Goal: Book appointment/travel/reservation

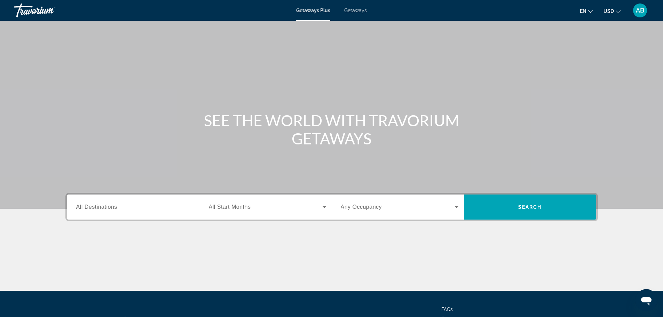
click at [362, 13] on span "Getaways" at bounding box center [355, 11] width 23 height 6
drag, startPoint x: 206, startPoint y: 118, endPoint x: 379, endPoint y: 134, distance: 173.6
click at [381, 131] on h1 "SEE THE WORLD WITH TRAVORIUM GETAWAYS" at bounding box center [331, 129] width 261 height 36
click at [379, 134] on h1 "SEE THE WORLD WITH TRAVORIUM GETAWAYS" at bounding box center [331, 129] width 261 height 36
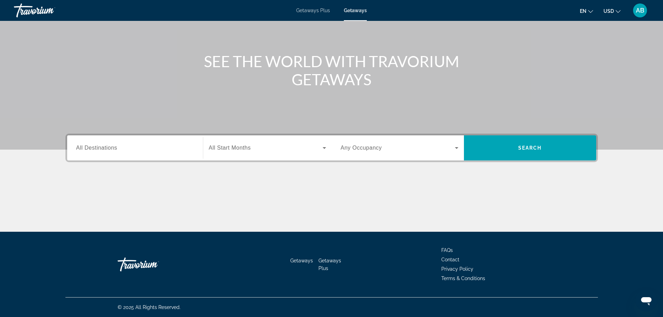
click at [115, 145] on span "All Destinations" at bounding box center [96, 148] width 41 height 6
click at [115, 145] on input "Destination All Destinations" at bounding box center [135, 148] width 118 height 8
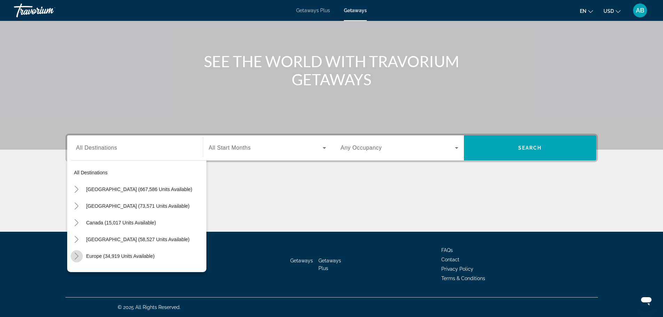
click at [75, 256] on icon "Toggle Europe (34,919 units available)" at bounding box center [76, 256] width 7 height 7
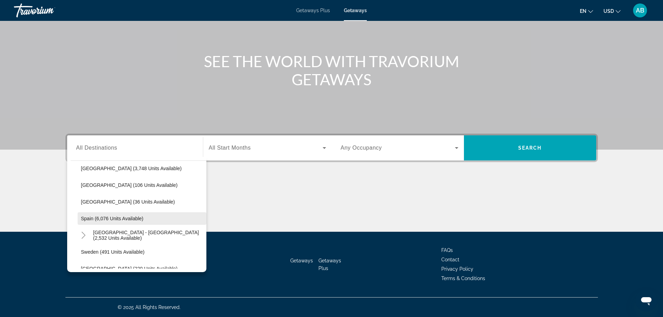
click at [123, 217] on span "Spain (6,076 units available)" at bounding box center [112, 219] width 63 height 6
type input "**********"
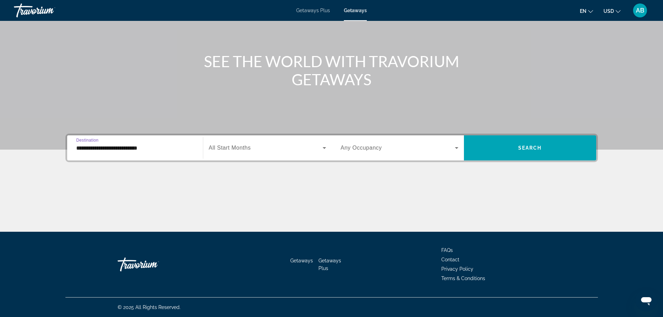
click at [304, 149] on span "Search widget" at bounding box center [266, 148] width 114 height 8
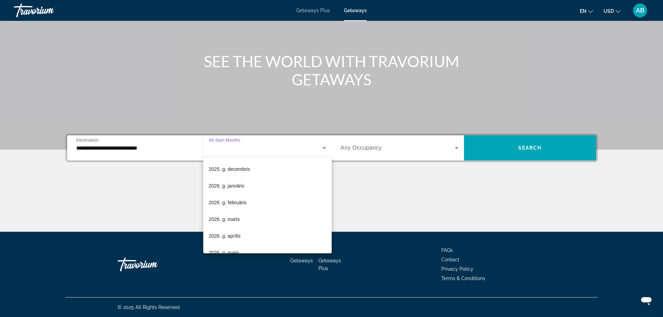
scroll to position [98, 0]
click at [236, 186] on span "2026. g. marts" at bounding box center [224, 187] width 31 height 8
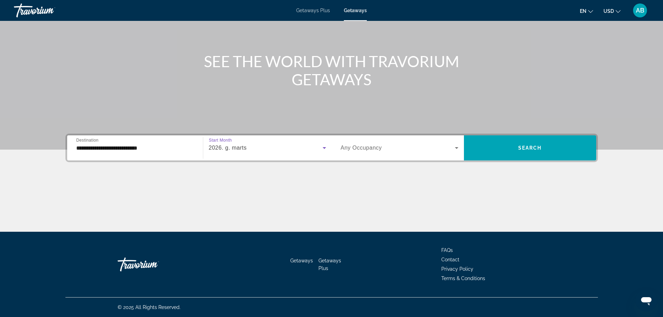
click at [415, 146] on span "Search widget" at bounding box center [398, 148] width 114 height 8
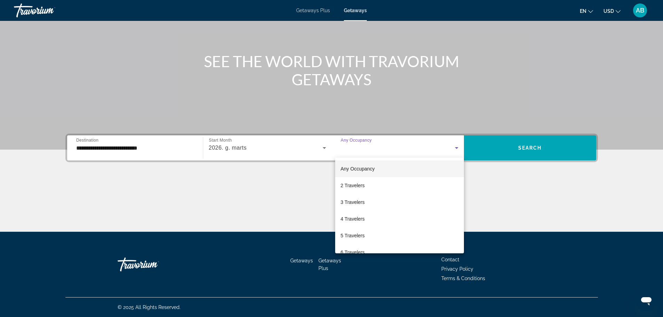
scroll to position [19, 0]
click at [351, 233] on span "6 Travelers" at bounding box center [353, 233] width 24 height 8
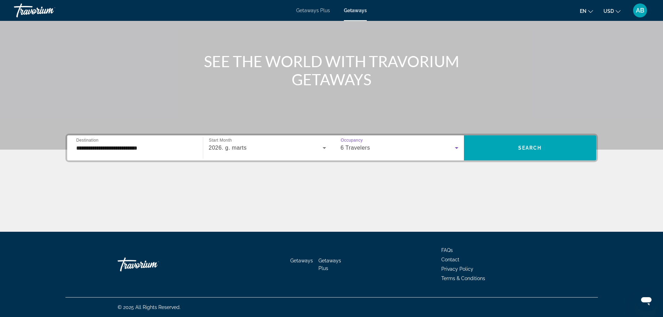
click at [381, 148] on div "6 Travelers" at bounding box center [398, 148] width 114 height 8
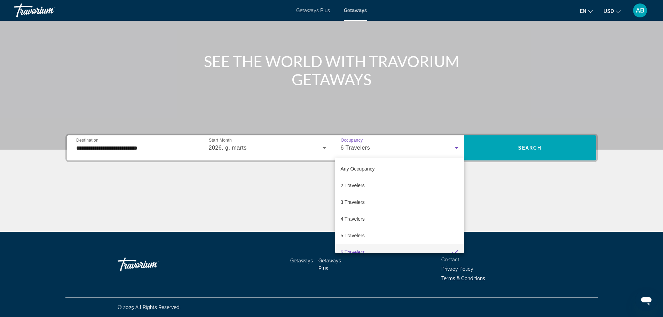
scroll to position [7, 0]
click at [351, 240] on mat-option "6 Travelers" at bounding box center [399, 245] width 129 height 17
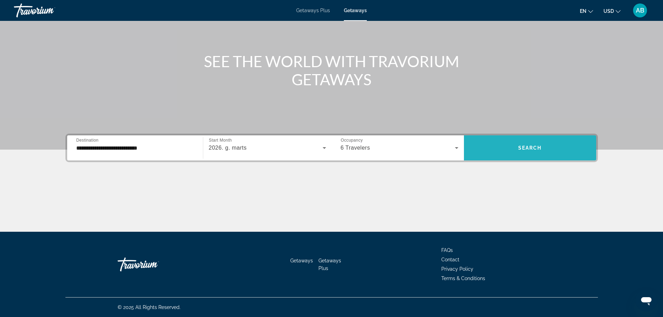
click at [542, 146] on span "Search widget" at bounding box center [530, 147] width 132 height 17
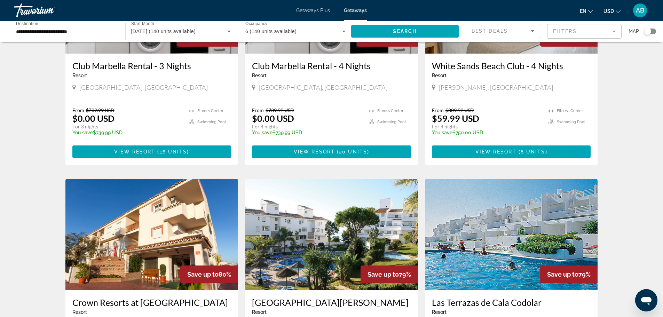
scroll to position [209, 0]
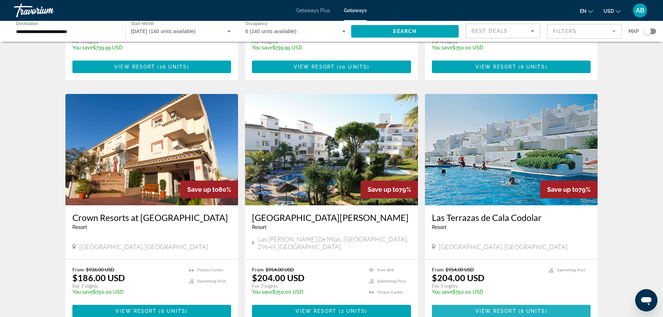
click at [511, 308] on span "View Resort" at bounding box center [495, 311] width 41 height 6
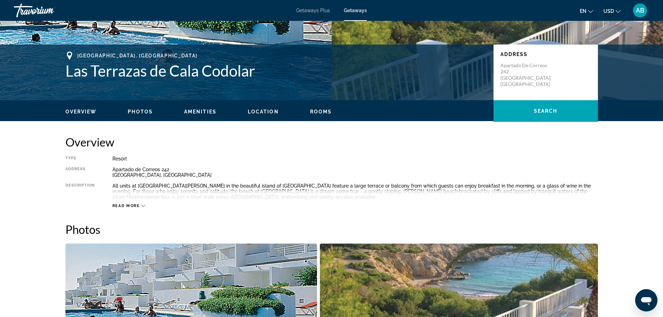
scroll to position [35, 0]
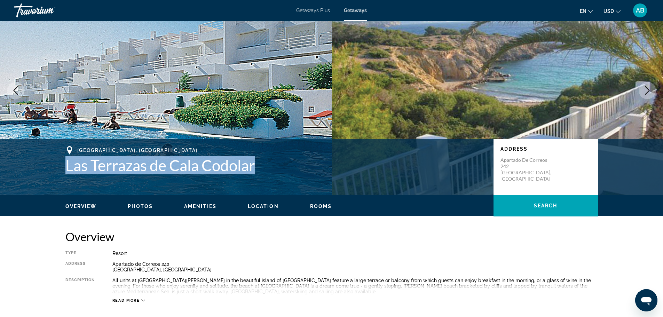
drag, startPoint x: 70, startPoint y: 165, endPoint x: 254, endPoint y: 172, distance: 183.8
click at [254, 172] on h1 "Las Terrazas de Cala Codolar" at bounding box center [275, 165] width 421 height 18
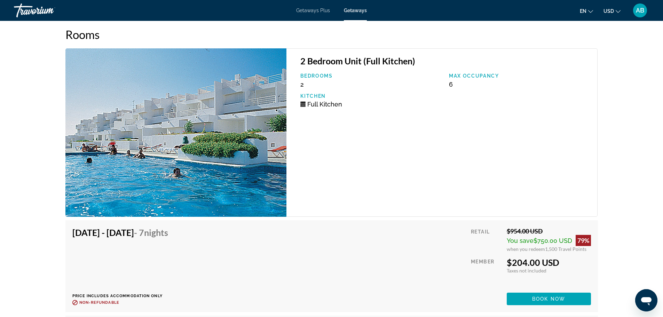
scroll to position [1183, 0]
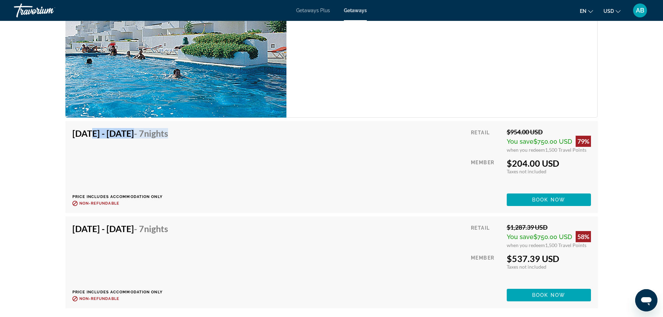
drag, startPoint x: 87, startPoint y: 135, endPoint x: 218, endPoint y: 134, distance: 131.5
click at [168, 134] on h4 "[DATE] - [DATE] - 7 Nights" at bounding box center [120, 133] width 96 height 10
click at [271, 167] on div "[DATE] - [DATE] - 7 Nights Price includes accommodation only Refundable until :…" at bounding box center [331, 167] width 518 height 78
click at [74, 133] on h4 "[DATE] - [DATE] - 7 Nights" at bounding box center [120, 133] width 96 height 10
drag, startPoint x: 117, startPoint y: 136, endPoint x: 206, endPoint y: 132, distance: 89.5
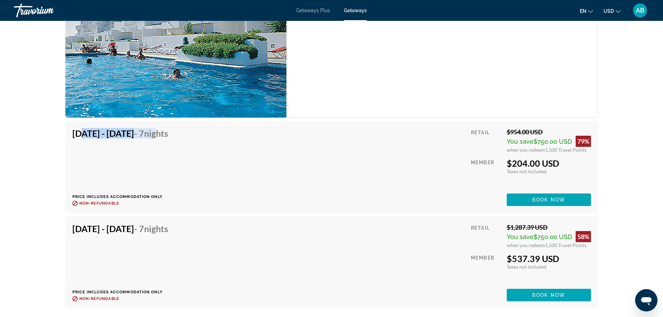
click at [168, 131] on h4 "[DATE] - [DATE] - 7 Nights" at bounding box center [120, 133] width 96 height 10
click at [173, 161] on div "[DATE] - [DATE] - 7 Nights Price includes accommodation only Refundable until :…" at bounding box center [122, 167] width 101 height 78
click at [546, 205] on span "Main content" at bounding box center [548, 199] width 84 height 17
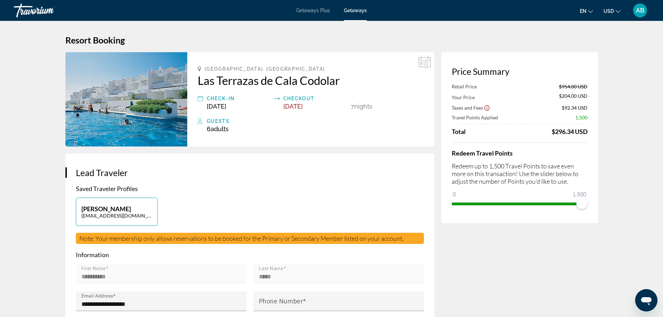
drag, startPoint x: 549, startPoint y: 135, endPoint x: 590, endPoint y: 129, distance: 41.0
click at [592, 129] on div "Price Summary Retail Price $954.00 USD Your Price $204.00 USD Taxes and Fees $9…" at bounding box center [519, 137] width 157 height 171
click at [579, 134] on div "$296.34 USD" at bounding box center [569, 132] width 36 height 8
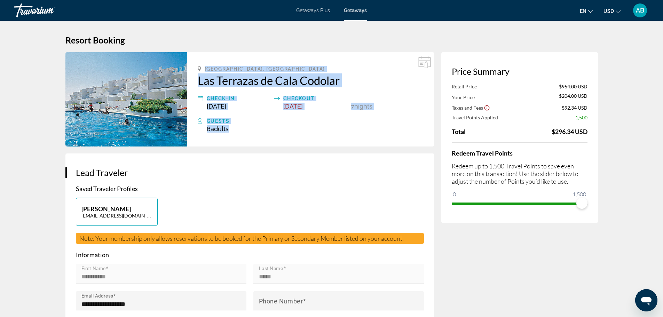
drag, startPoint x: 205, startPoint y: 69, endPoint x: 373, endPoint y: 128, distance: 178.1
click at [373, 128] on div "[GEOGRAPHIC_DATA], [GEOGRAPHIC_DATA] [GEOGRAPHIC_DATA][PERSON_NAME] de Cala Cod…" at bounding box center [310, 99] width 247 height 94
click at [373, 128] on div "6 Adult Adults , Child Children" at bounding box center [315, 128] width 217 height 7
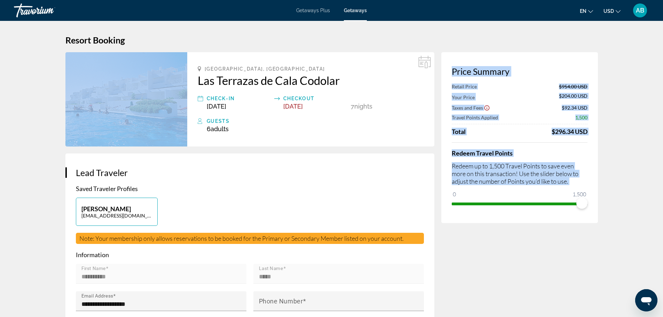
drag, startPoint x: 451, startPoint y: 70, endPoint x: 586, endPoint y: 189, distance: 179.7
click at [589, 185] on div "Price Summary Retail Price $954.00 USD Your Price $204.00 USD Taxes and Fees $9…" at bounding box center [519, 137] width 157 height 171
click at [577, 183] on p "Redeem up to 1,500 Travel Points to save even more on this transaction! Use the…" at bounding box center [519, 173] width 136 height 23
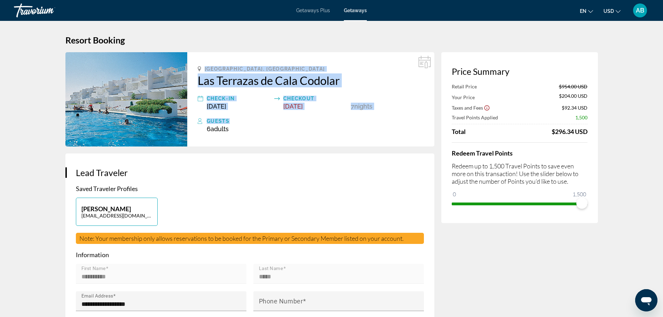
drag, startPoint x: 219, startPoint y: 73, endPoint x: 274, endPoint y: 119, distance: 71.6
click at [274, 119] on div "[GEOGRAPHIC_DATA], [GEOGRAPHIC_DATA] [GEOGRAPHIC_DATA][PERSON_NAME] de Cala Cod…" at bounding box center [310, 99] width 247 height 94
click at [274, 119] on div "Guests" at bounding box center [315, 121] width 217 height 8
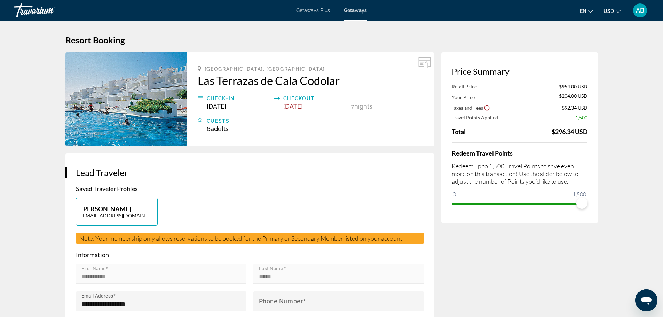
click at [187, 90] on div "[GEOGRAPHIC_DATA], [GEOGRAPHIC_DATA] [GEOGRAPHIC_DATA][PERSON_NAME] de Cala Cod…" at bounding box center [310, 99] width 247 height 94
click at [162, 93] on img "Main content" at bounding box center [126, 99] width 122 height 94
